Goal: Information Seeking & Learning: Check status

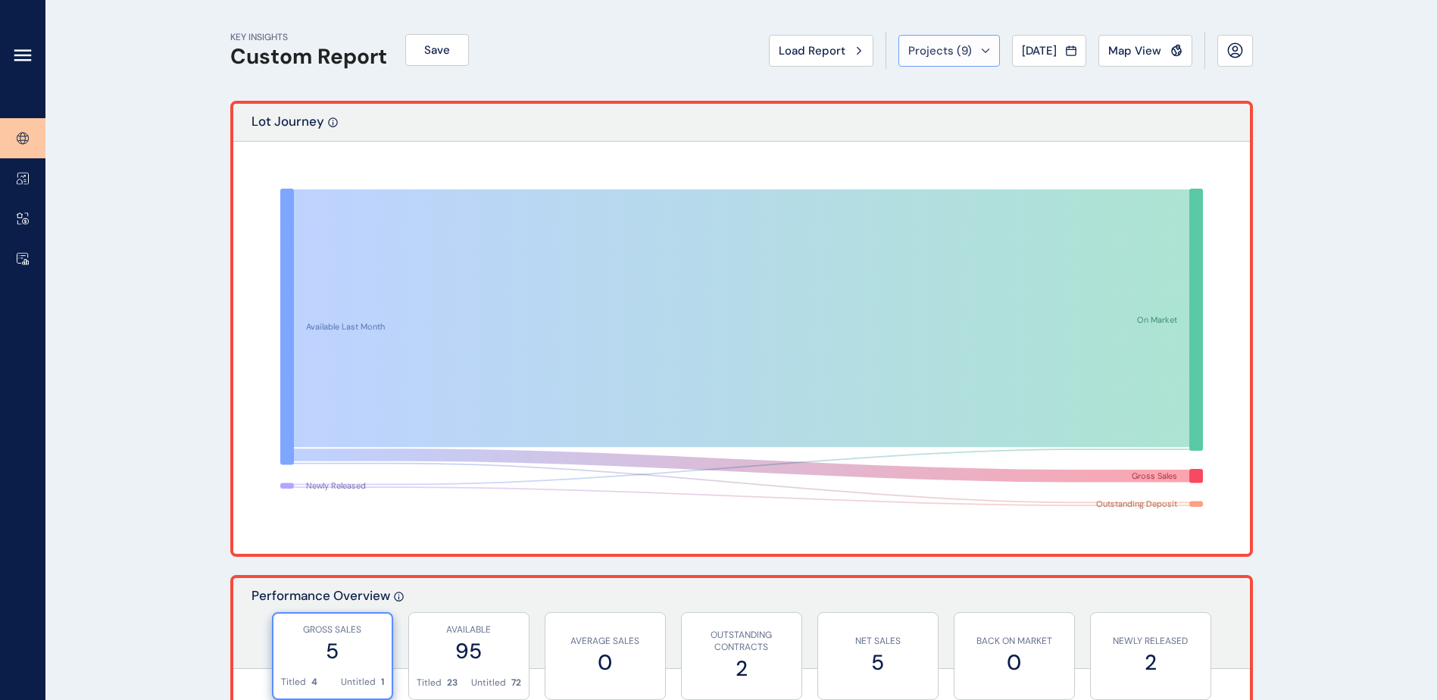
click at [945, 48] on span "Projects ( 9 )" at bounding box center [940, 50] width 64 height 15
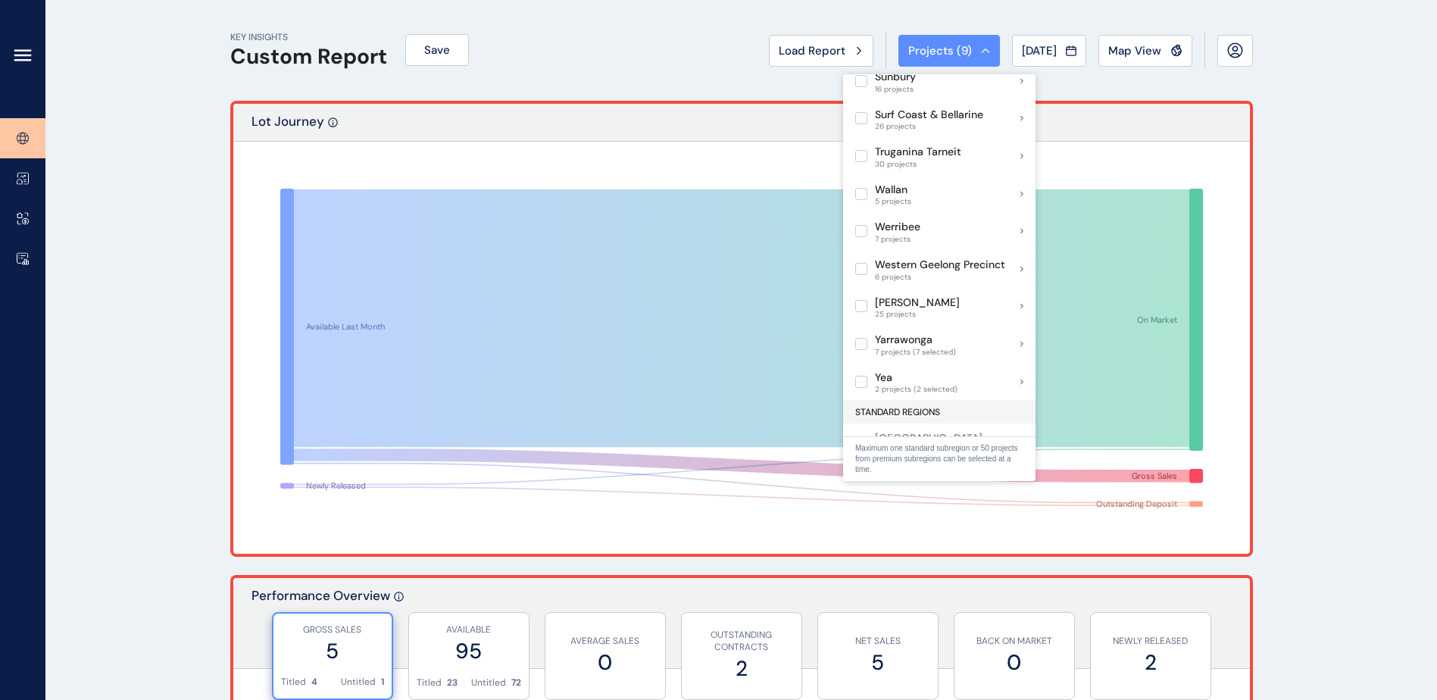
scroll to position [1179, 0]
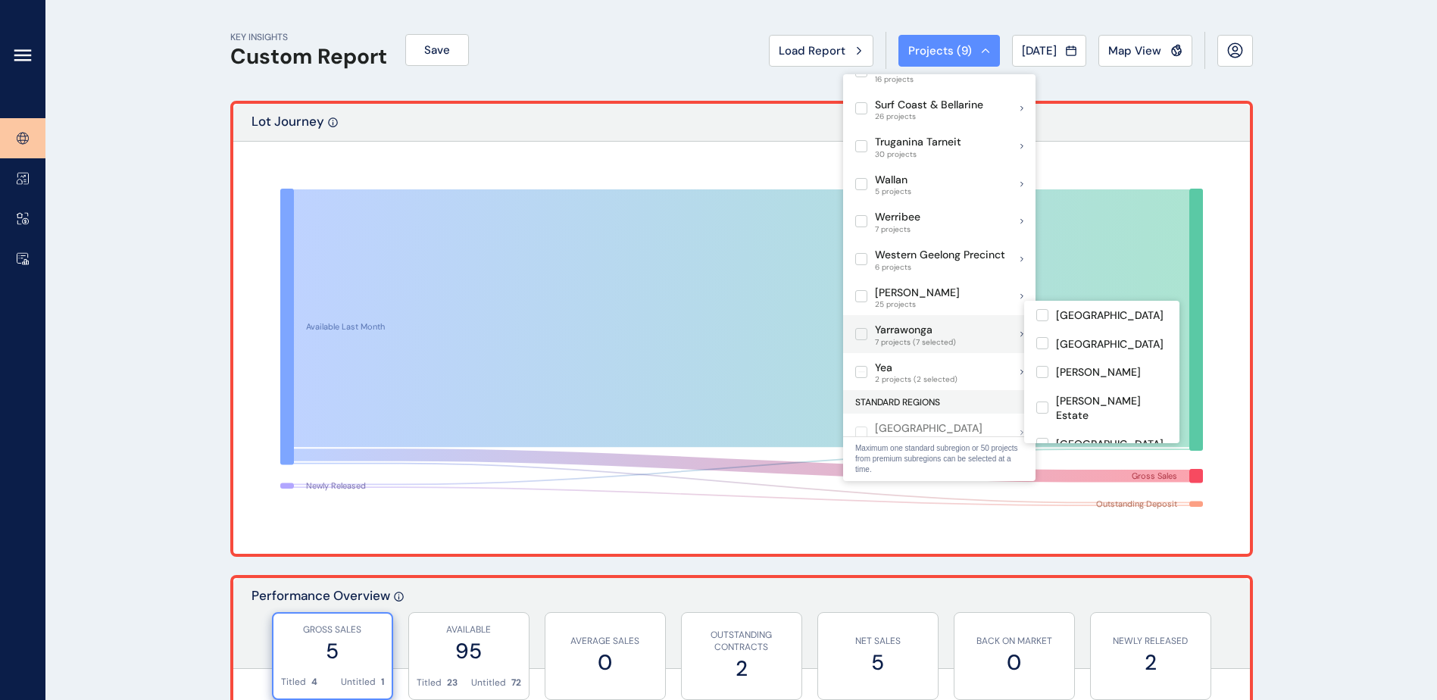
click at [862, 328] on label at bounding box center [861, 334] width 12 height 12
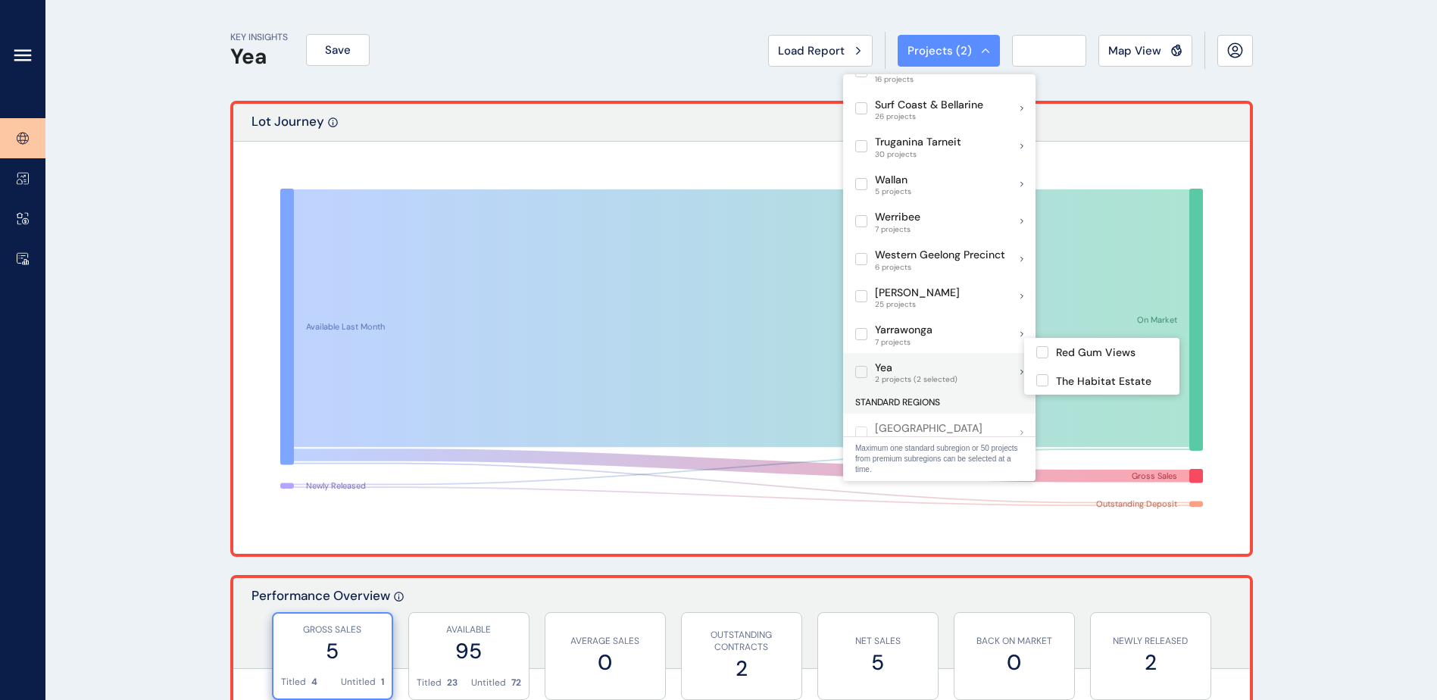
click at [862, 366] on label at bounding box center [861, 372] width 12 height 12
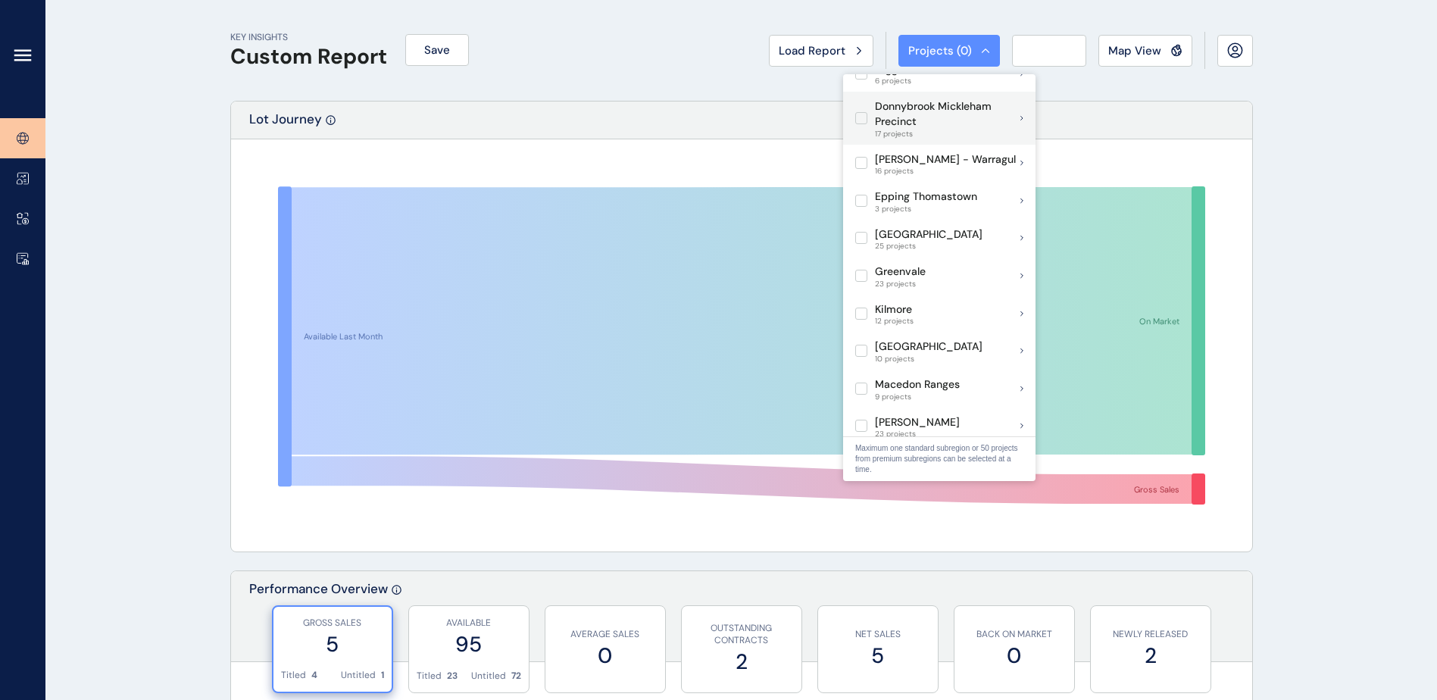
scroll to position [530, 0]
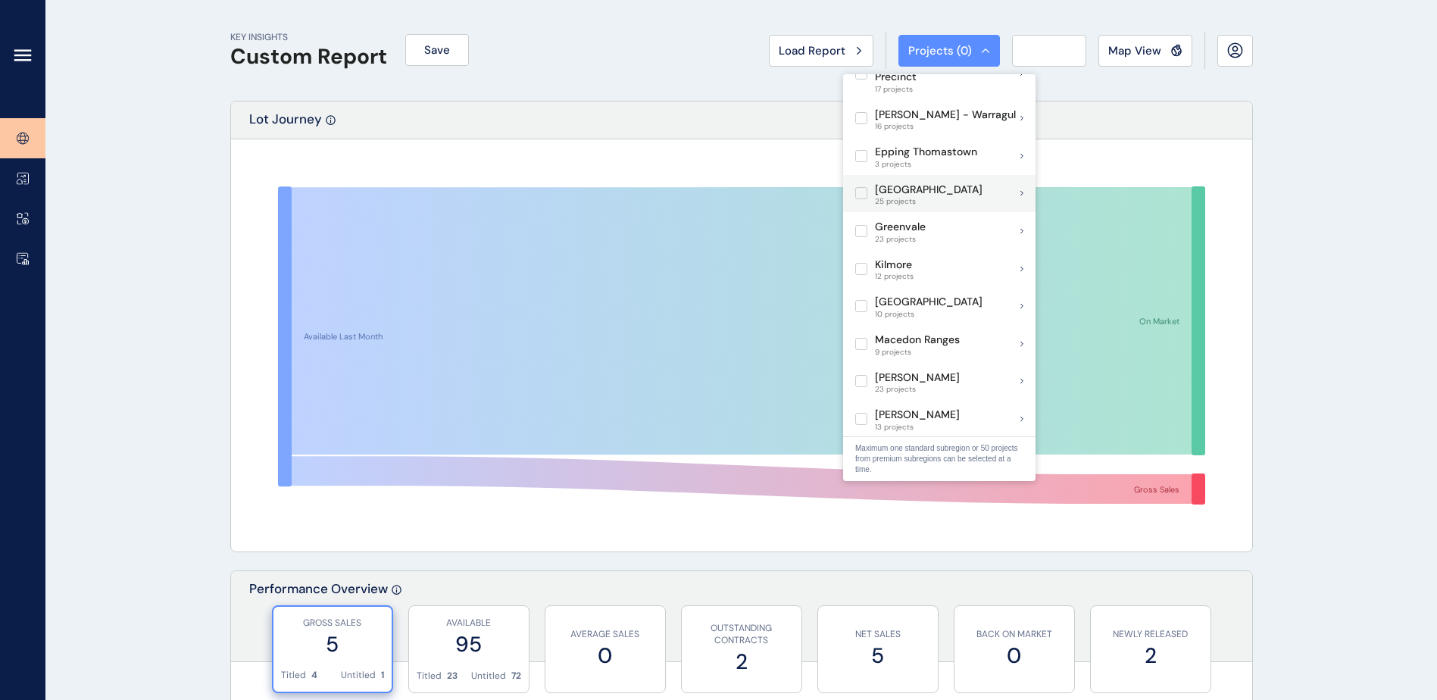
click at [863, 187] on label at bounding box center [861, 193] width 12 height 12
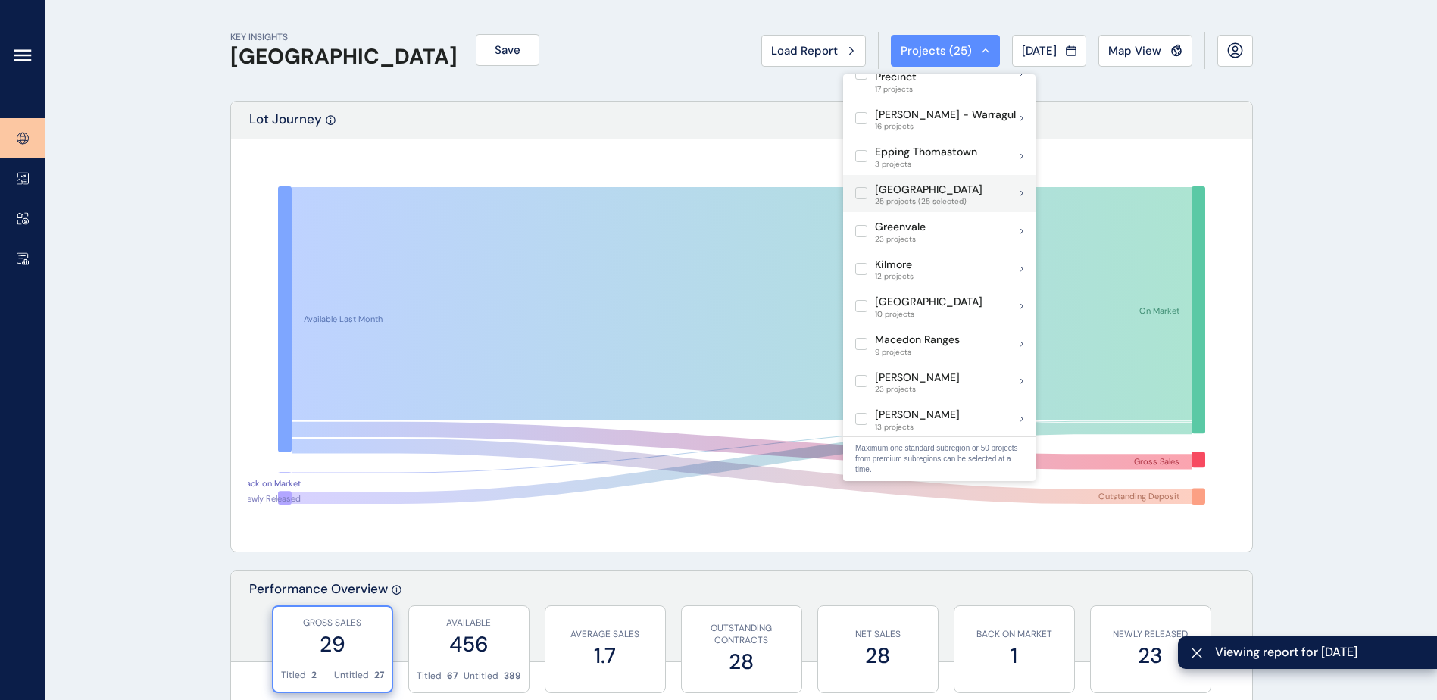
click at [1020, 178] on div "Goulburn Valley 25 projects (25 selected)" at bounding box center [939, 194] width 192 height 38
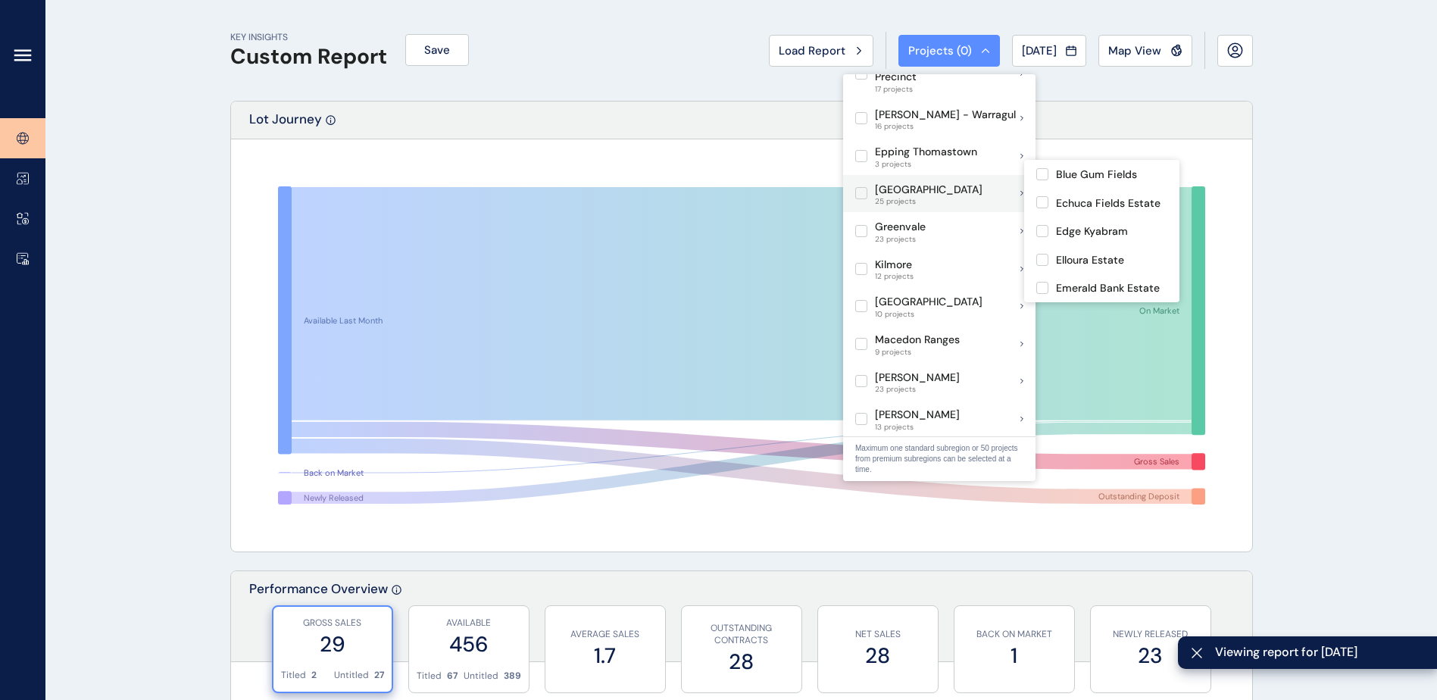
click at [862, 187] on label at bounding box center [861, 193] width 12 height 12
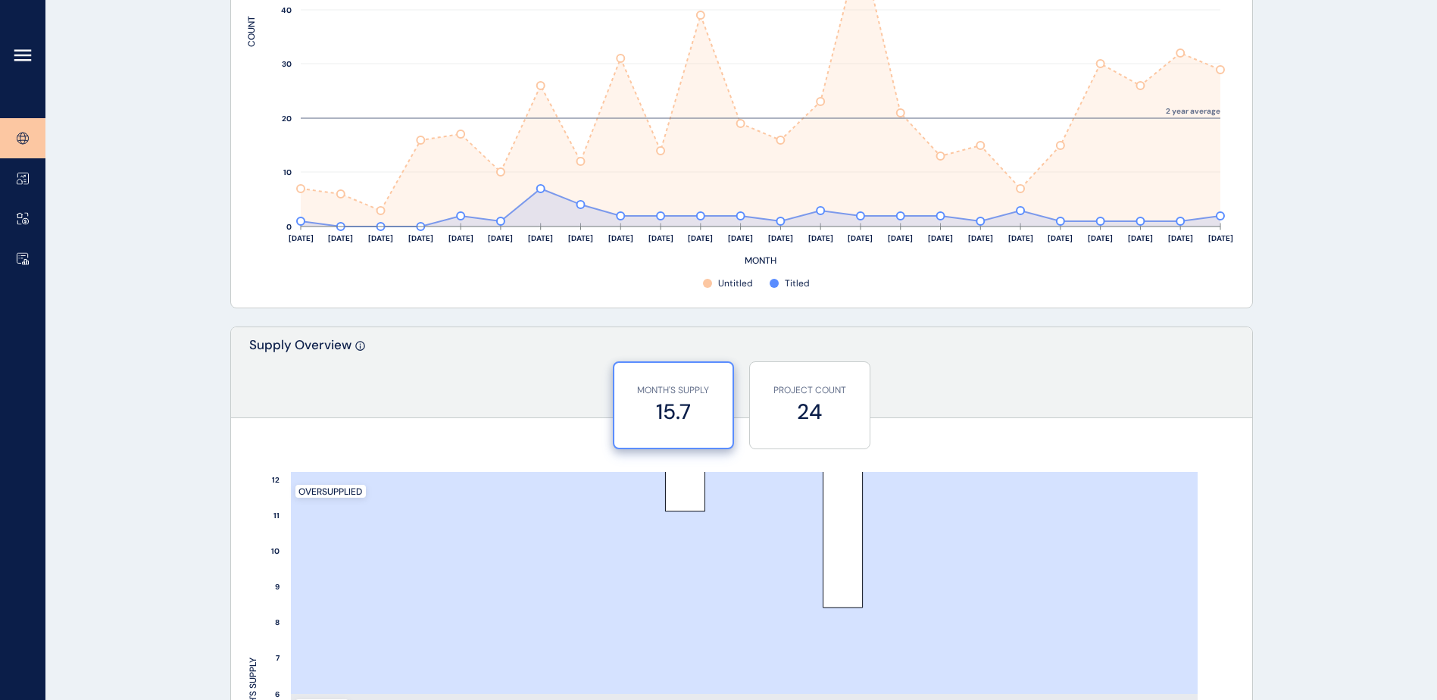
scroll to position [909, 0]
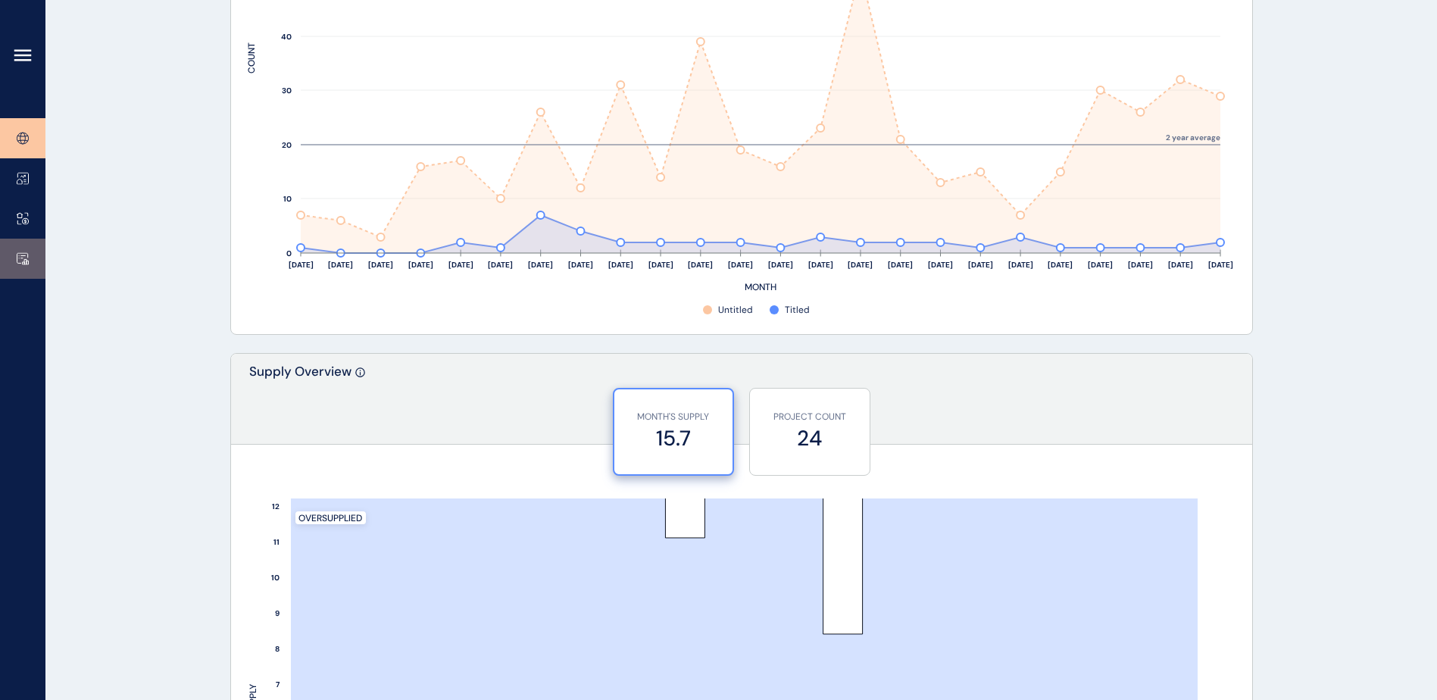
click at [6, 252] on link at bounding box center [22, 259] width 45 height 40
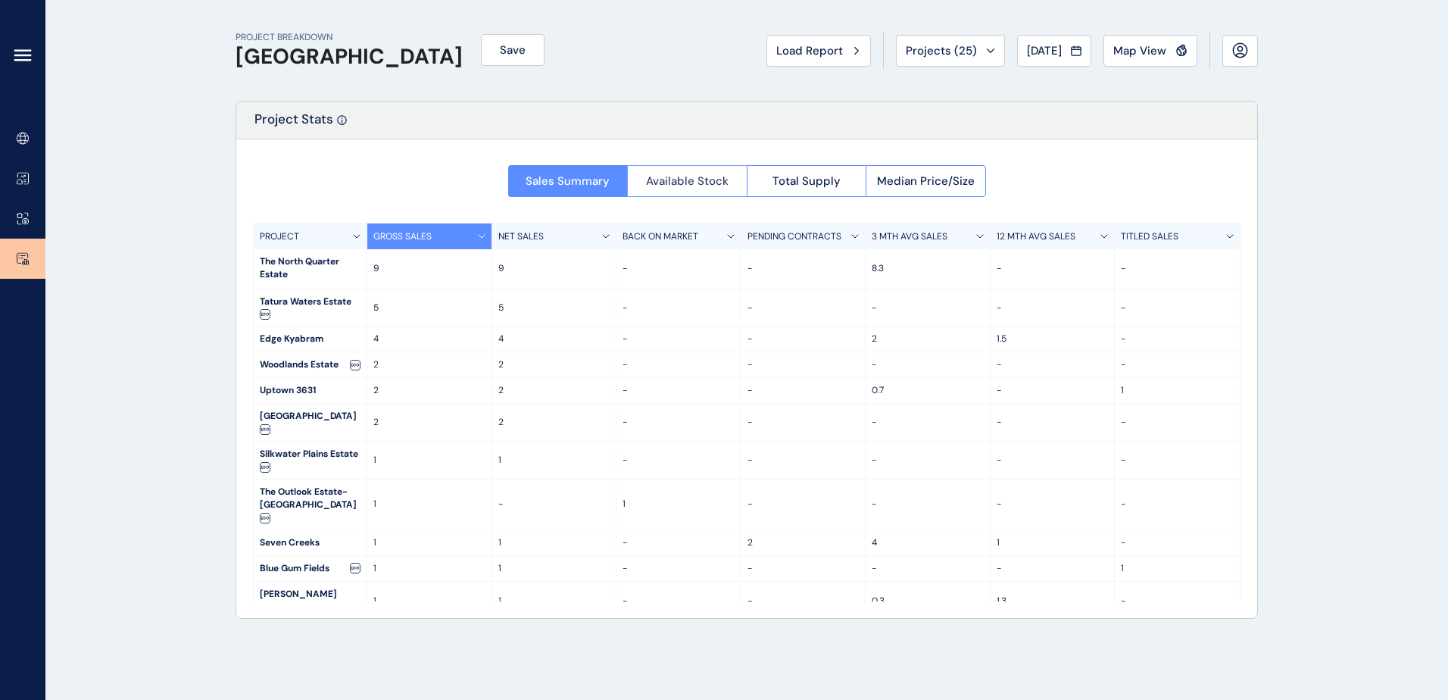
click at [723, 189] on button "Available Stock" at bounding box center [687, 181] width 120 height 32
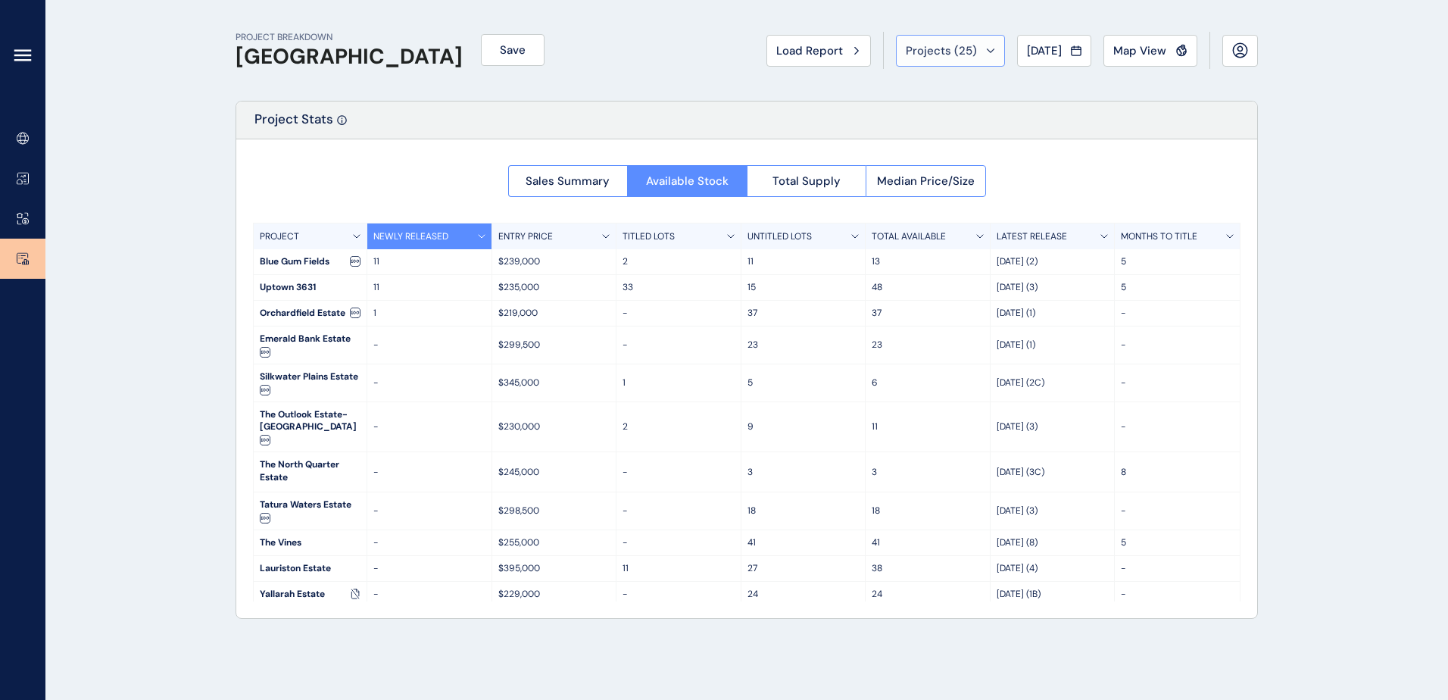
click at [986, 48] on icon at bounding box center [990, 50] width 9 height 5
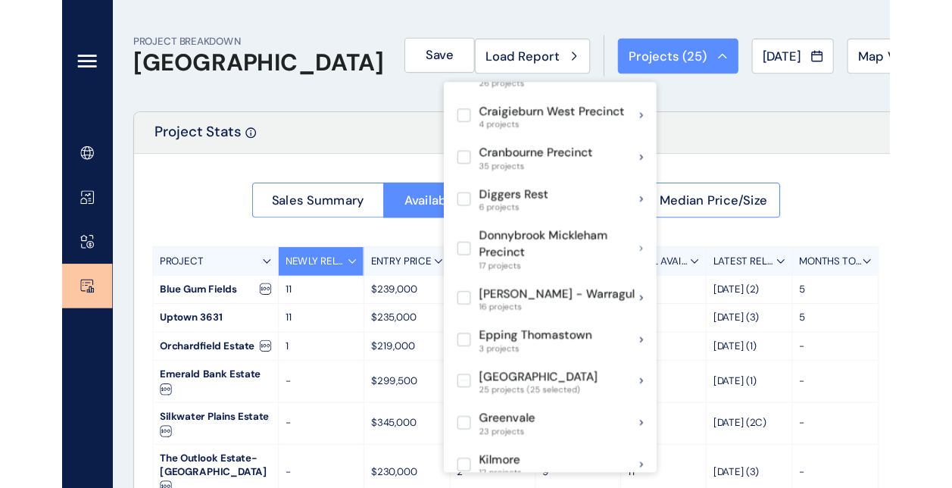
scroll to position [379, 0]
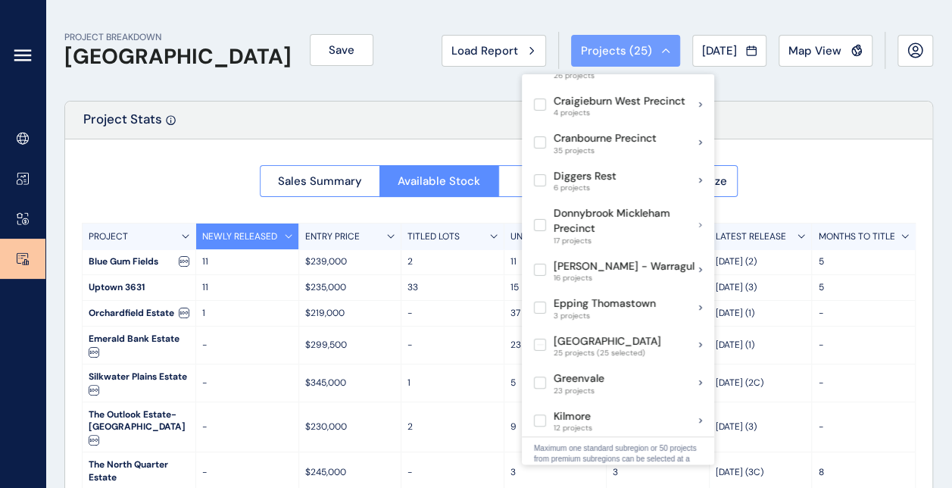
click at [634, 49] on span "Projects ( 25 )" at bounding box center [616, 50] width 71 height 15
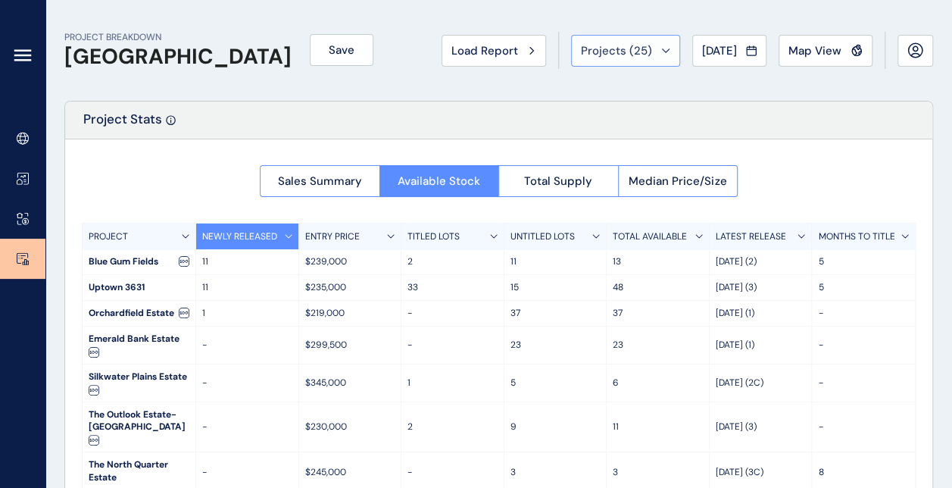
click at [647, 48] on div "Projects ( 25 )" at bounding box center [625, 50] width 89 height 15
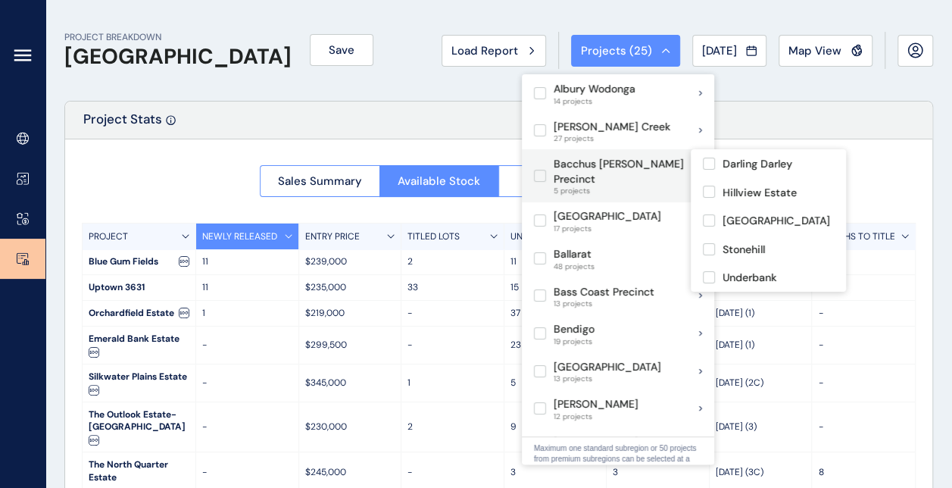
click at [539, 170] on label at bounding box center [540, 176] width 12 height 12
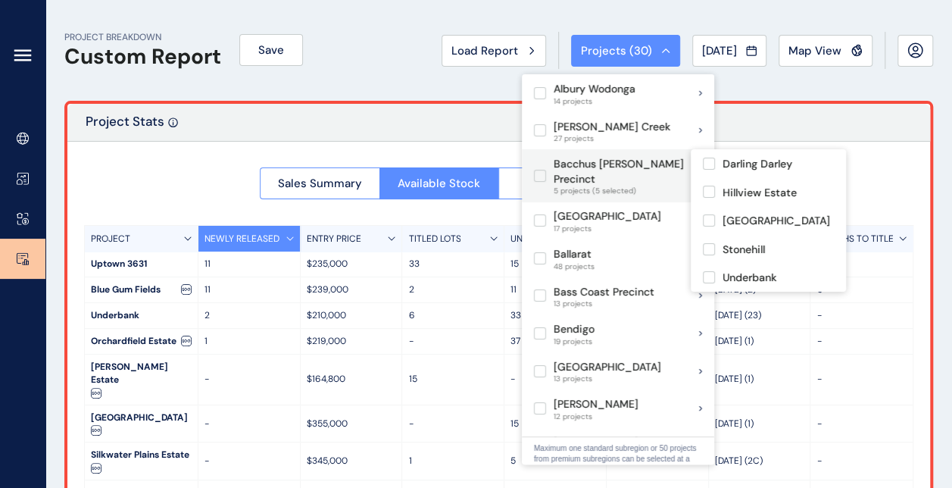
click at [539, 170] on label at bounding box center [540, 176] width 12 height 12
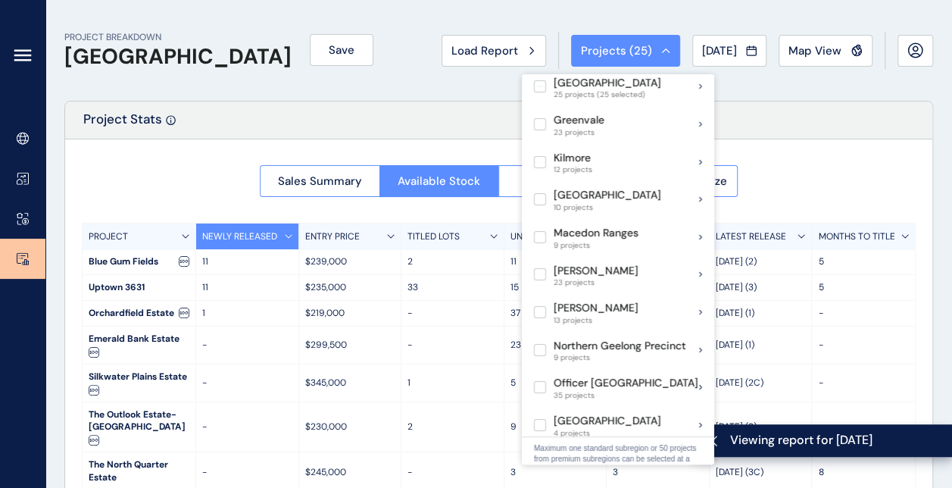
scroll to position [530, 0]
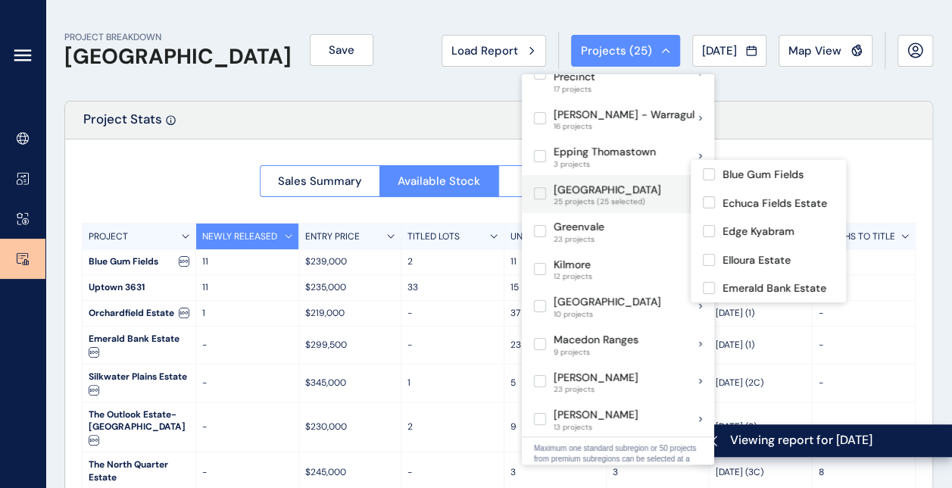
click at [542, 187] on label at bounding box center [540, 193] width 12 height 12
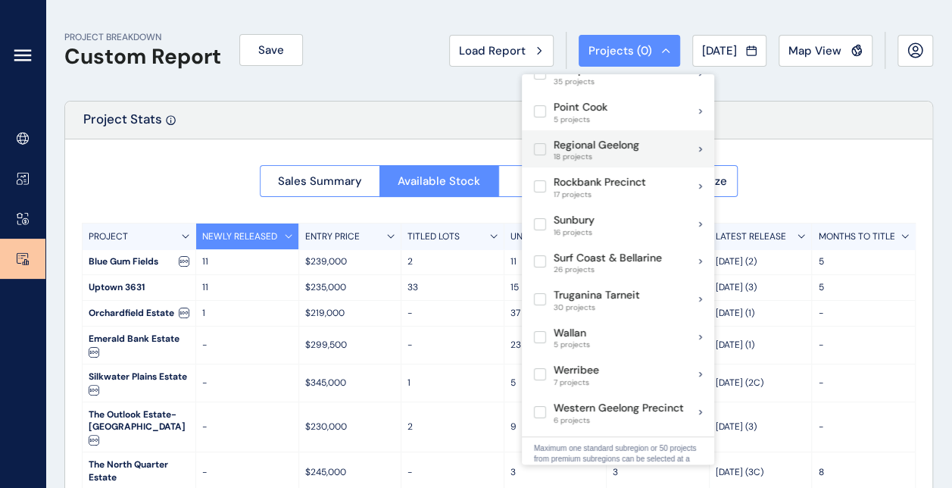
scroll to position [952, 0]
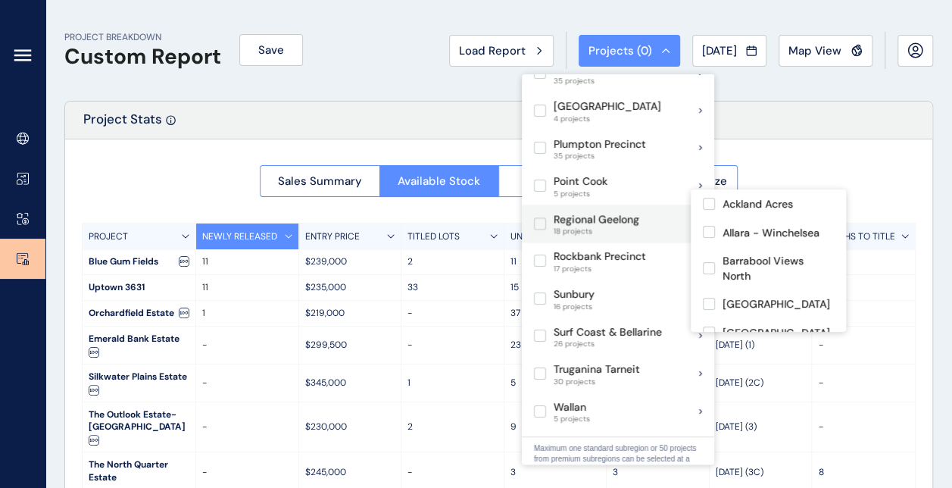
click at [542, 217] on label at bounding box center [540, 223] width 12 height 12
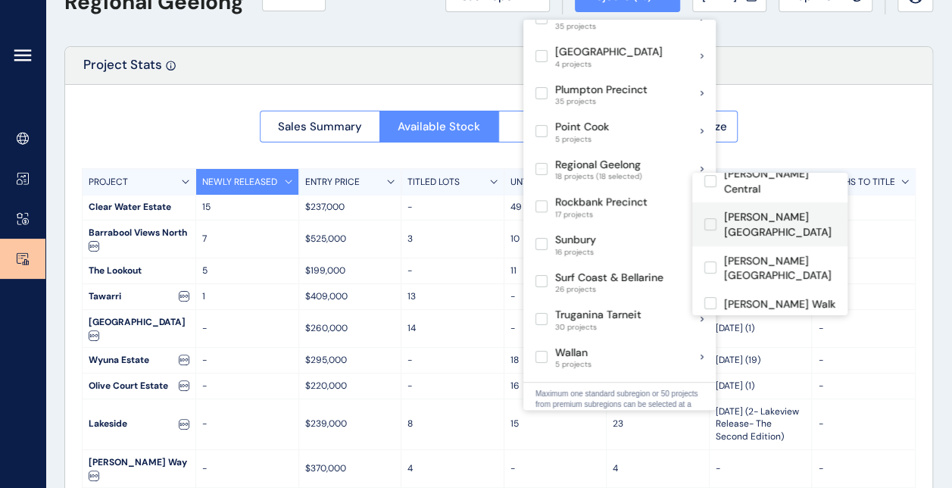
scroll to position [148, 0]
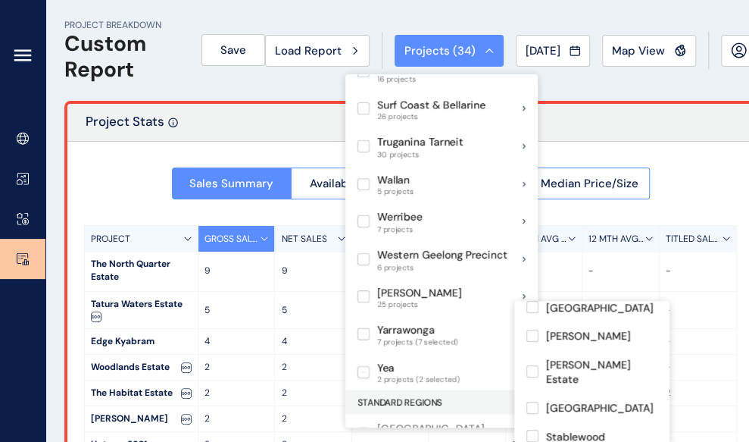
scroll to position [57, 0]
